Goal: Task Accomplishment & Management: Manage account settings

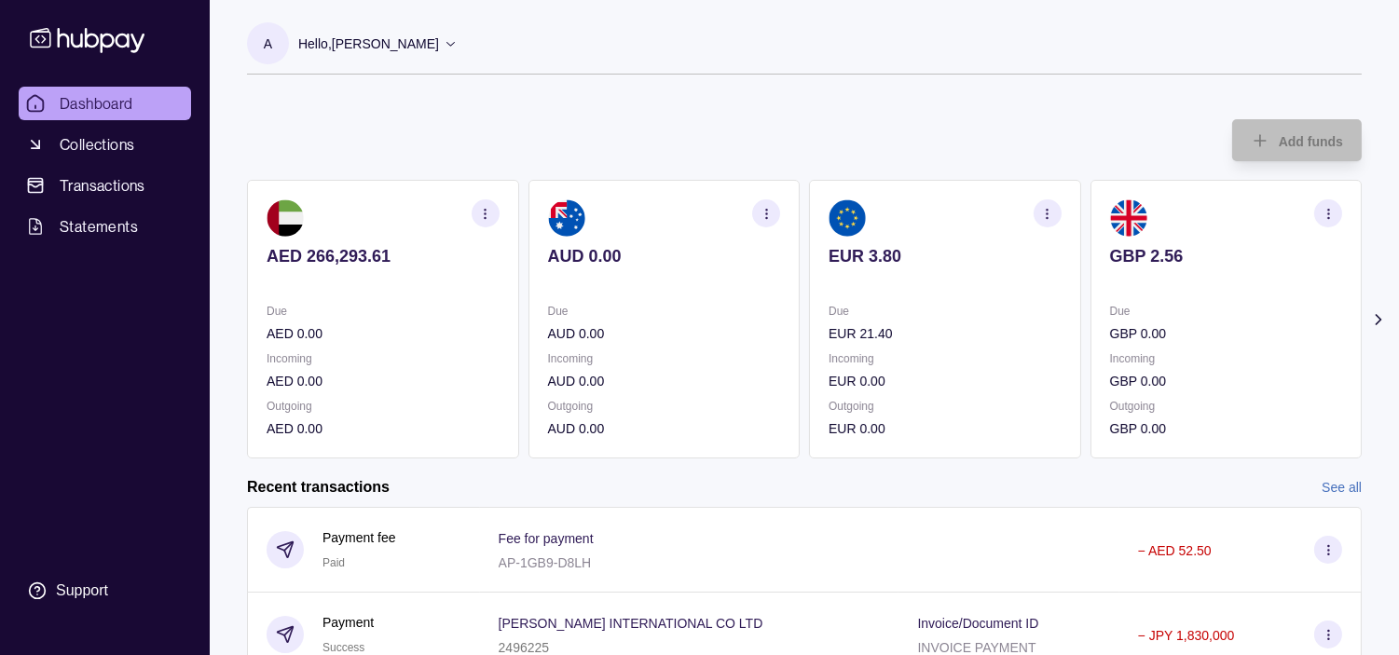
click at [932, 323] on p "EUR 21.40" at bounding box center [945, 333] width 233 height 21
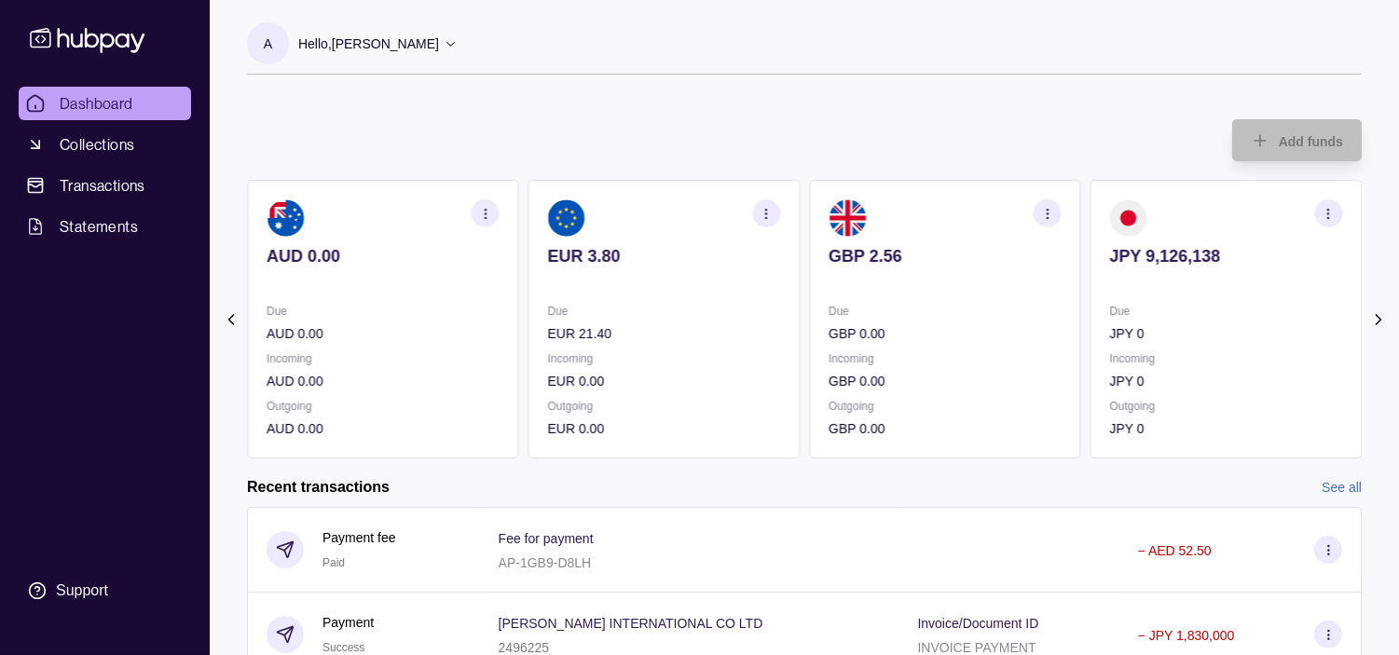
click at [928, 323] on p "GBP 0.00" at bounding box center [945, 333] width 233 height 21
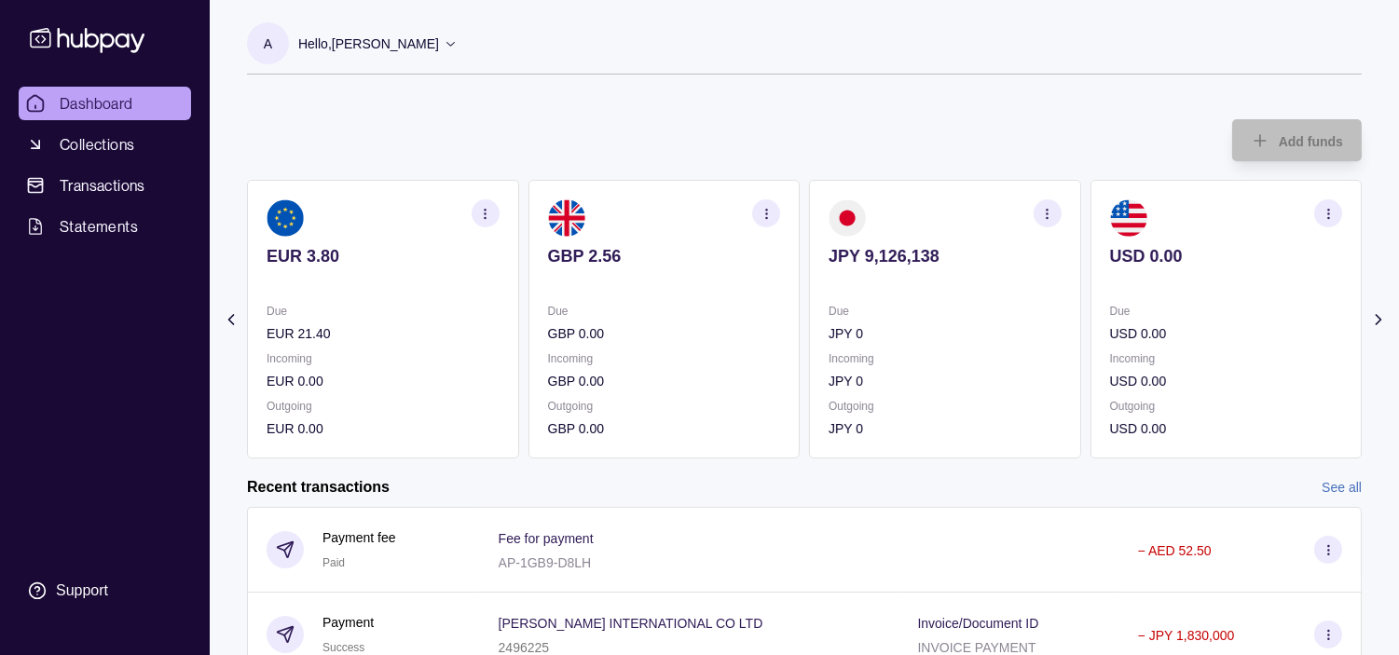
click at [916, 319] on p "Due" at bounding box center [945, 311] width 233 height 21
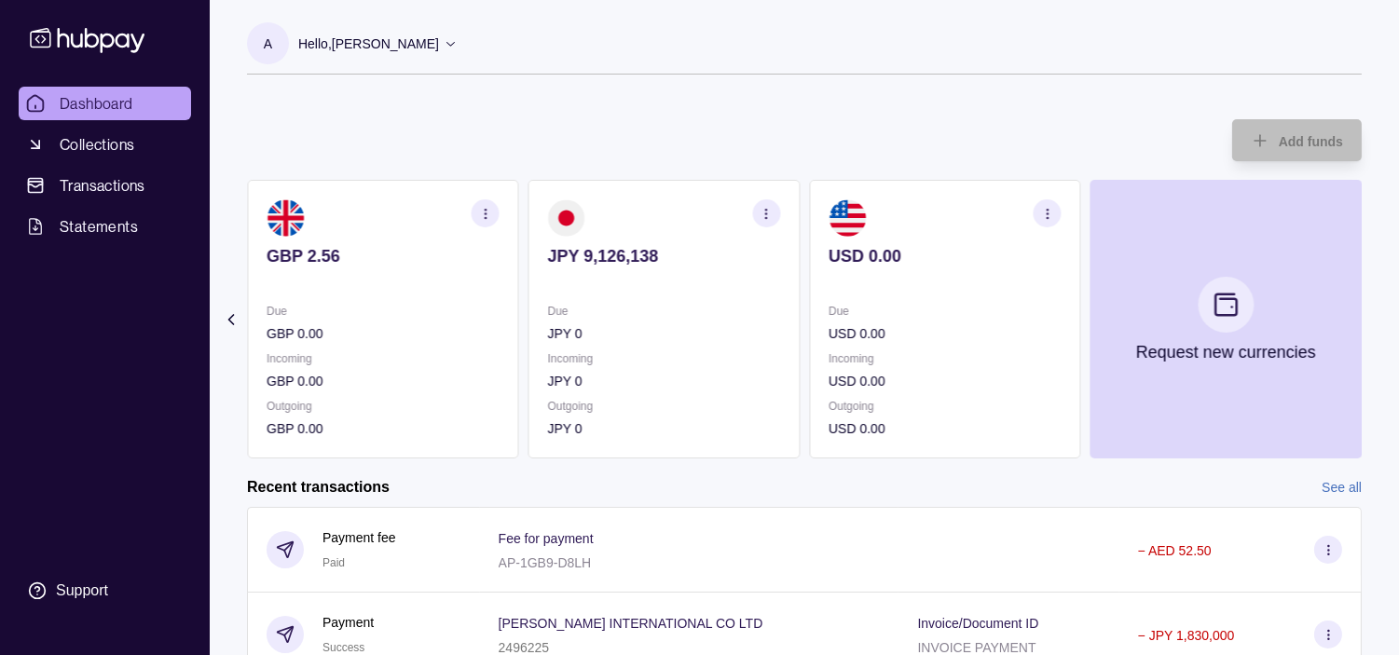
click at [801, 317] on section "JPY 9,126,138 Due JPY 0 Incoming JPY 0 Outgoing JPY 0" at bounding box center [665, 319] width 272 height 279
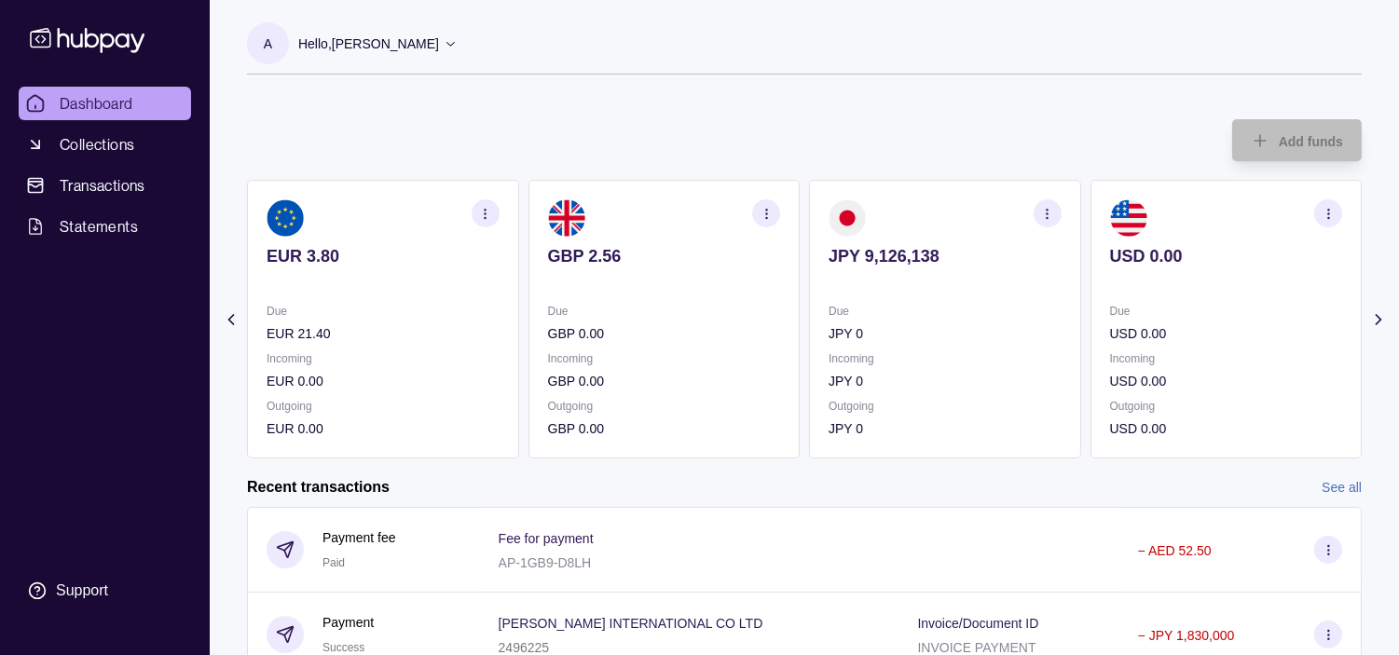
click at [800, 320] on div "AED 266,293.61 Due AED 0.00 Incoming AED 0.00 Outgoing AED 0.00 AUD 0.00 Due AU…" at bounding box center [242, 319] width 1115 height 279
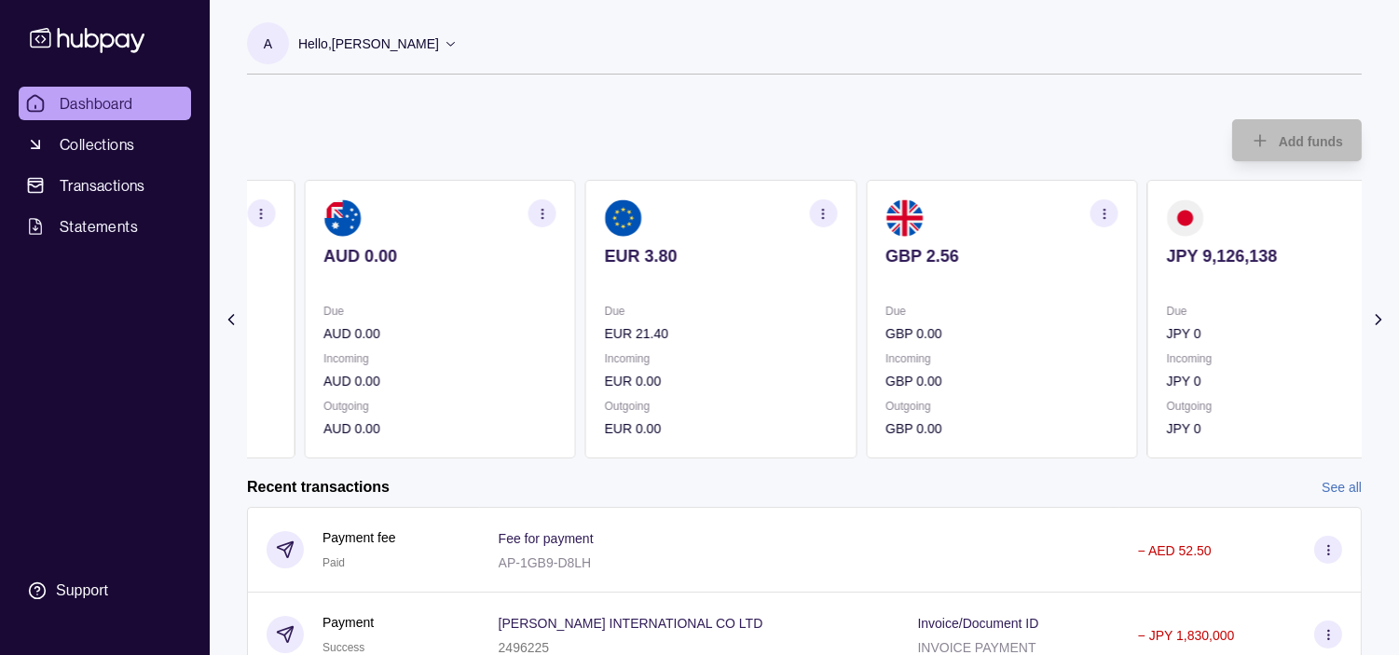
click at [860, 333] on div "AED 266,293.61 Due AED 0.00 Incoming AED 0.00 Outgoing AED 0.00 AUD 0.00 Due AU…" at bounding box center [580, 319] width 1115 height 279
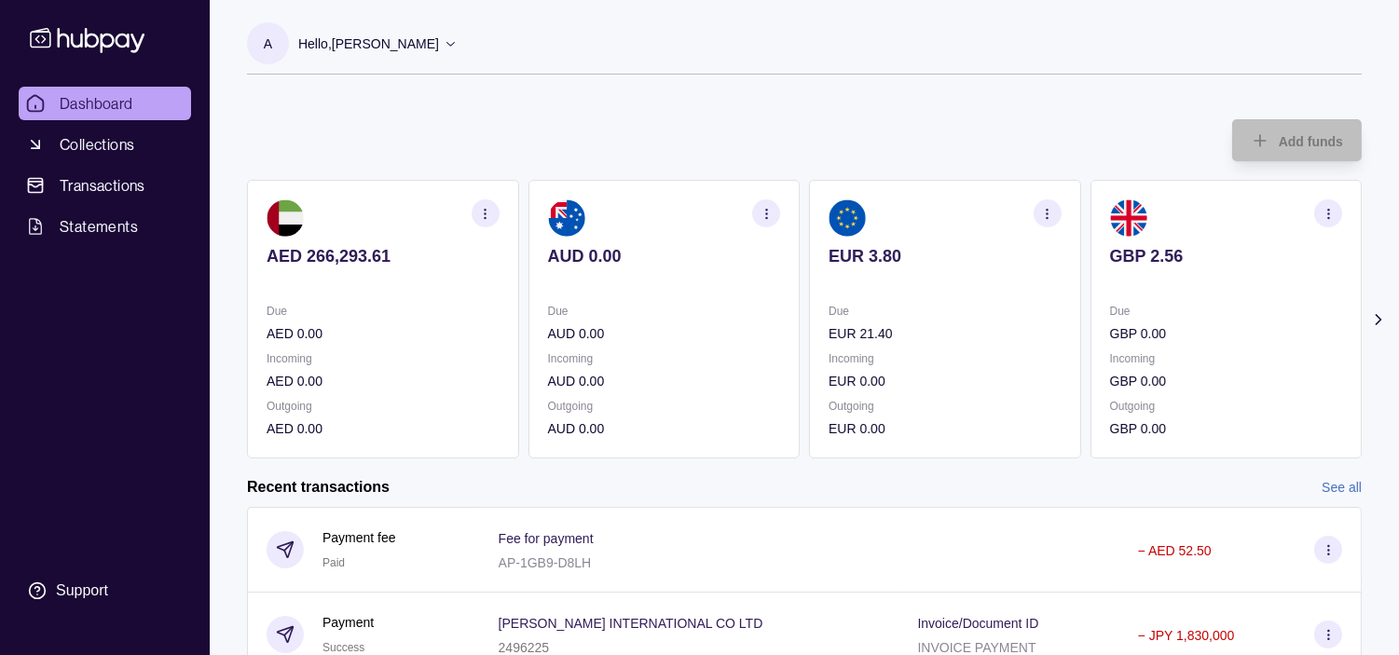
click at [828, 333] on div "AED 266,293.61 Due AED 0.00 Incoming AED 0.00 Outgoing AED 0.00 AUD 0.00 Due AU…" at bounding box center [804, 319] width 1115 height 279
click at [855, 330] on div "AED 266,293.61 Due AED 0.00 Incoming AED 0.00 Outgoing AED 0.00 AUD 0.00 Due AU…" at bounding box center [804, 319] width 1115 height 279
click at [825, 337] on div "AED 266,293.61 Due AED 0.00 Incoming AED 0.00 Outgoing AED 0.00 AUD 0.00 Due AU…" at bounding box center [804, 319] width 1115 height 279
click at [89, 124] on ul "Dashboard Collections Transactions Statements" at bounding box center [105, 165] width 172 height 157
click at [89, 144] on span "Collections" at bounding box center [97, 144] width 75 height 22
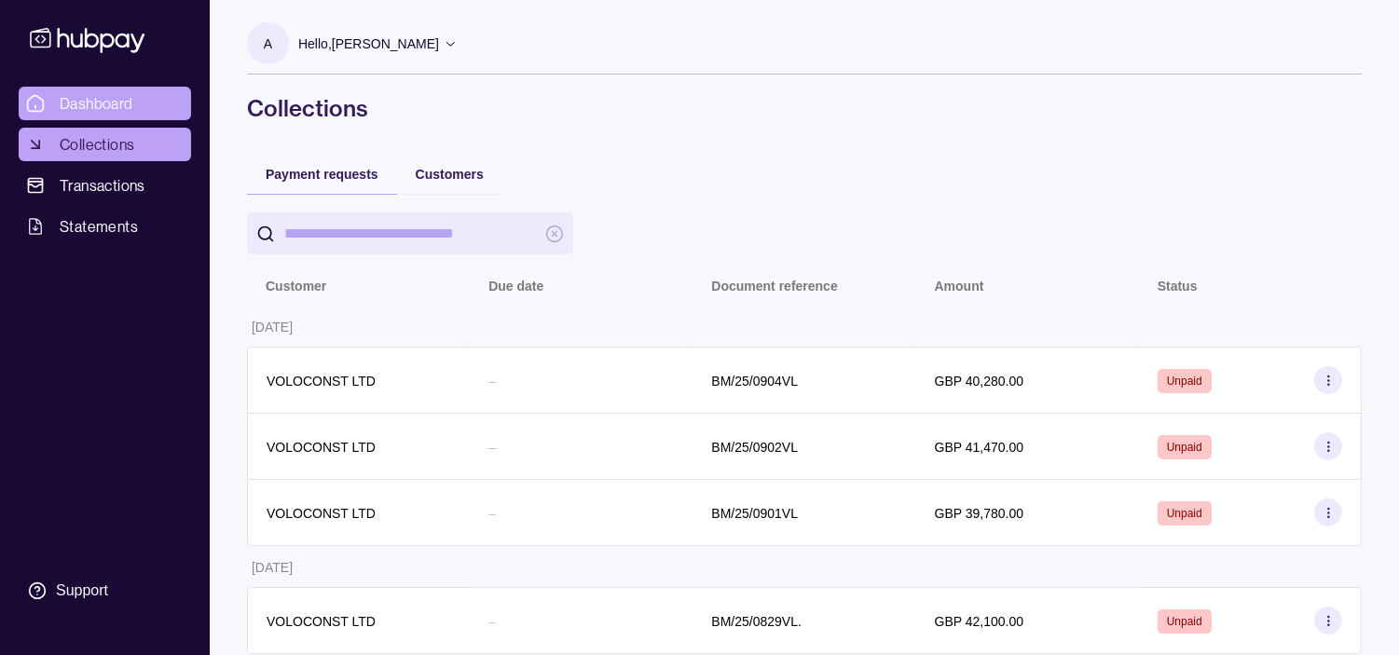
click at [85, 103] on span "Dashboard" at bounding box center [97, 103] width 74 height 22
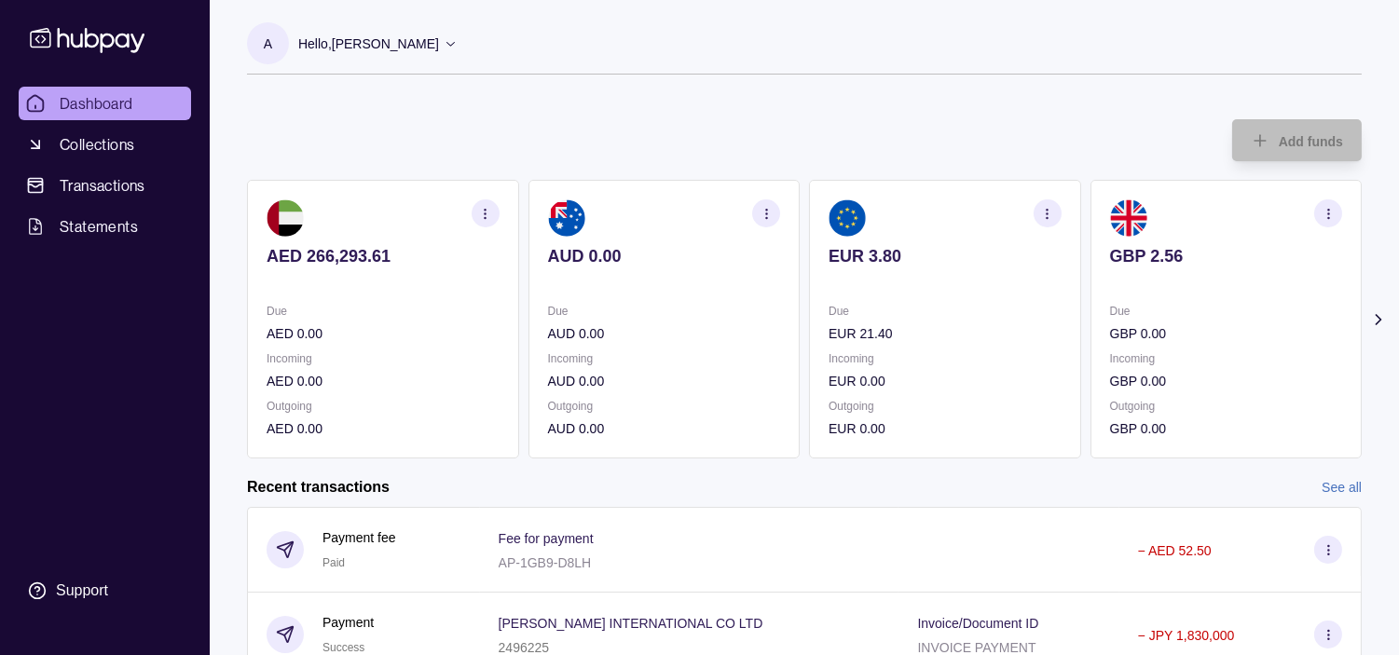
click at [439, 43] on p "Hello, [PERSON_NAME]" at bounding box center [368, 44] width 141 height 21
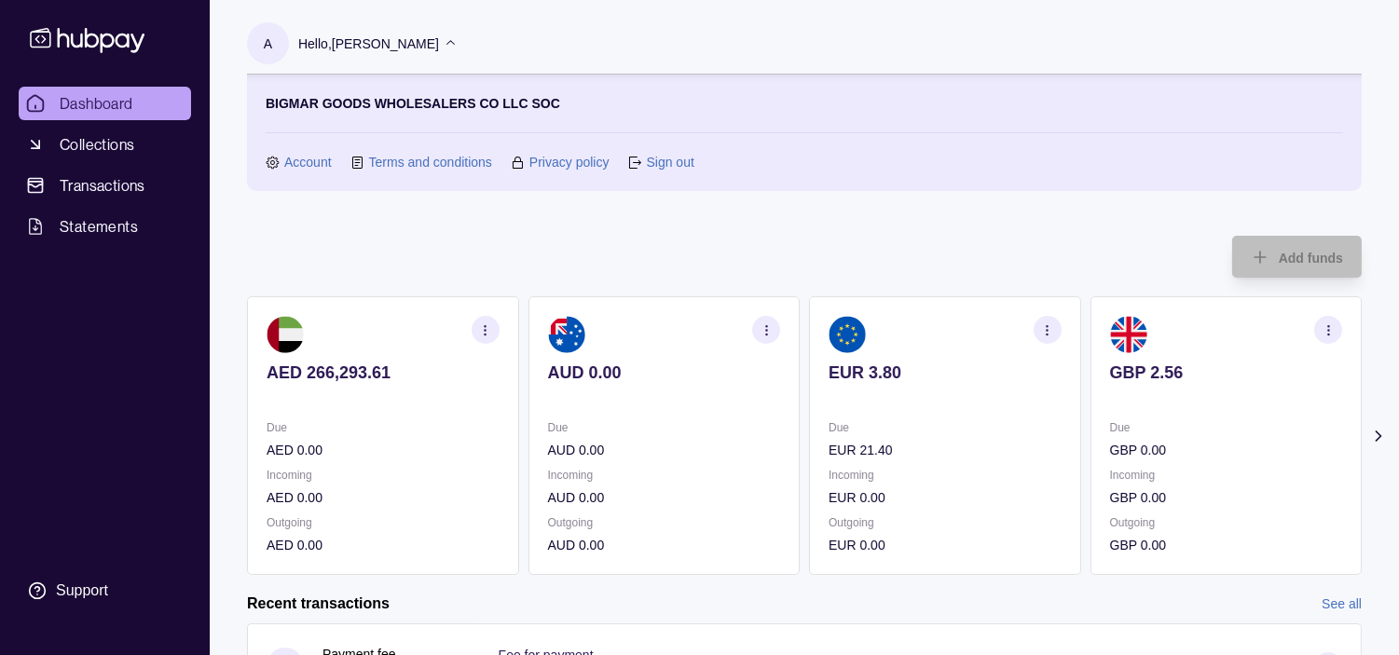
click at [679, 162] on link "Sign out" at bounding box center [670, 162] width 48 height 21
